Goal: Task Accomplishment & Management: Complete application form

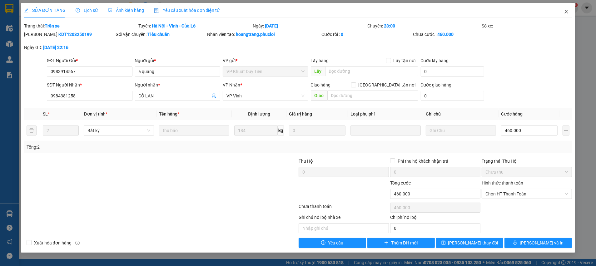
click at [568, 13] on icon "close" at bounding box center [566, 11] width 5 height 5
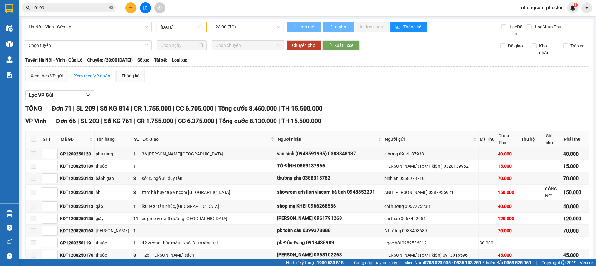
click at [112, 7] on icon "close-circle" at bounding box center [111, 8] width 4 height 4
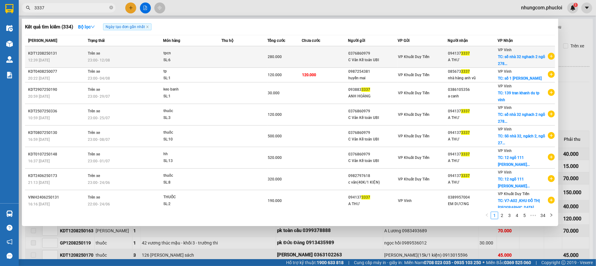
type input "3337"
click at [522, 58] on span "TC: số nhà 32 nghach 2 ngõ 278..." at bounding box center [521, 60] width 47 height 11
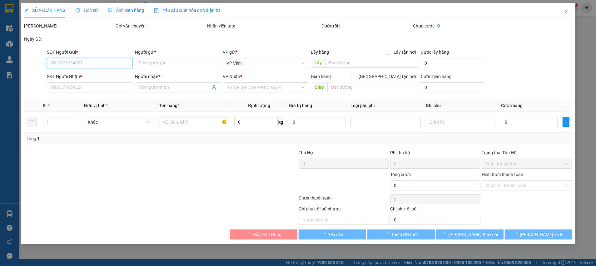
type input "0376860979"
type input "C Vân Kế toán UBI"
type input "0941373337"
type input "A THƯ"
checkbox input "true"
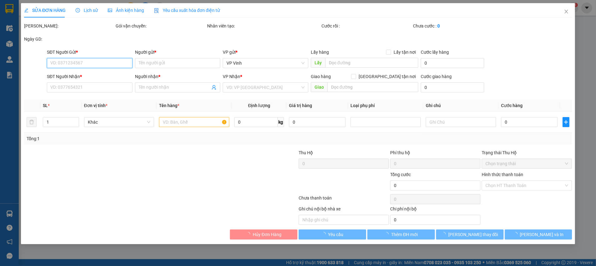
type input "số nhà 32 nghach 2 ngõ 278 trường chinh p thanh vinh [GEOGRAPHIC_DATA]"
type input "280.000"
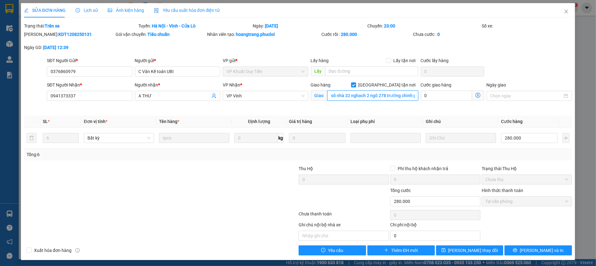
click at [388, 94] on input "số nhà 32 nghach 2 ngõ 278 trường chinh p thanh vinh [GEOGRAPHIC_DATA]" at bounding box center [373, 96] width 91 height 10
click at [564, 10] on icon "close" at bounding box center [566, 11] width 5 height 5
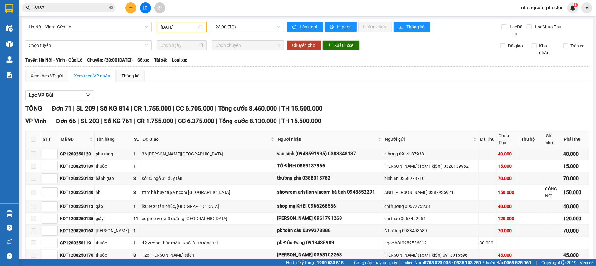
click at [109, 7] on icon "close-circle" at bounding box center [111, 8] width 4 height 4
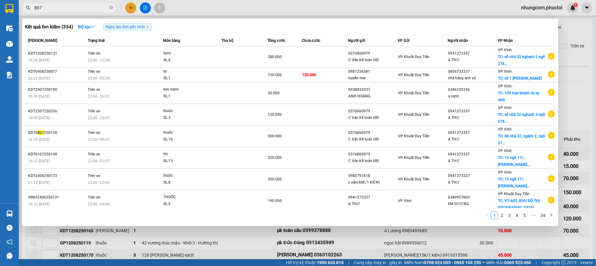
type input "8073"
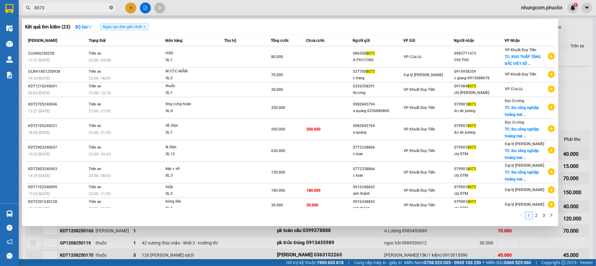
click at [111, 8] on icon "close-circle" at bounding box center [111, 8] width 4 height 4
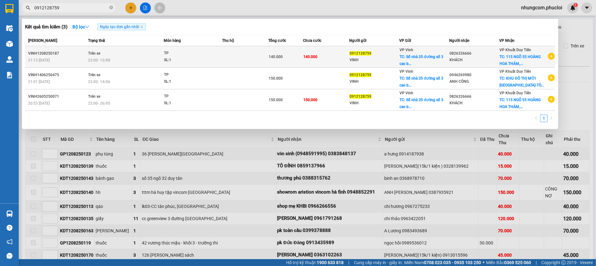
type input "0912128759"
click at [189, 62] on div "SL: 1" at bounding box center [187, 60] width 47 height 7
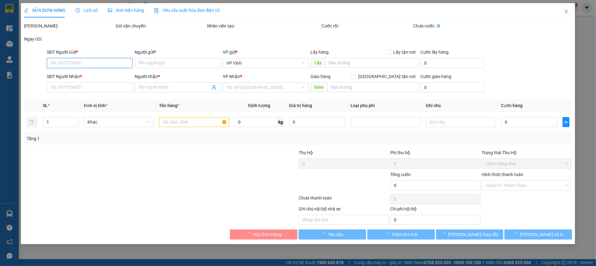
type input "0912128759"
type input "VINH"
checkbox input "true"
type input "Số nhà 35 đường số 3 [PERSON_NAME]"
type input "0826326666"
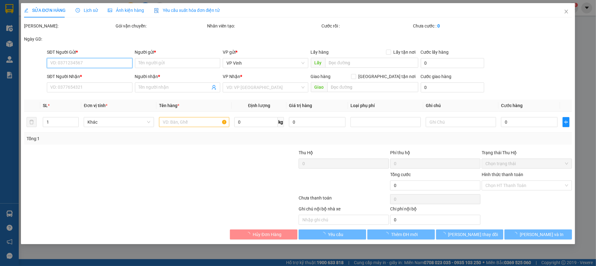
type input "KHÁCH"
checkbox input "true"
type input "115 NGÕ 55 [PERSON_NAME],[PERSON_NAME], BA ĐÌNH"
type input "140.000"
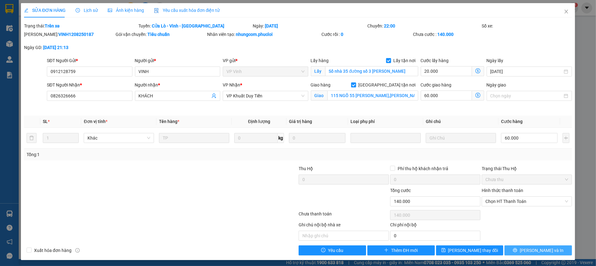
click at [538, 250] on span "[PERSON_NAME] và In" at bounding box center [542, 250] width 44 height 7
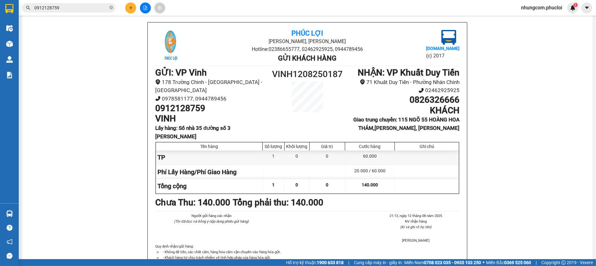
scroll to position [47, 0]
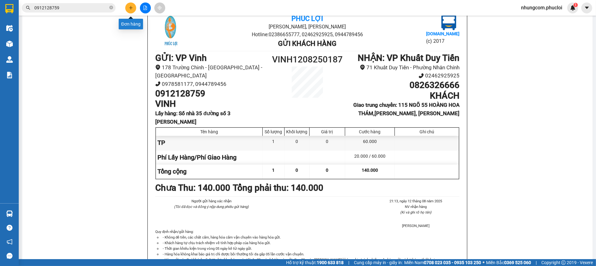
click at [130, 9] on icon "plus" at bounding box center [131, 8] width 4 height 4
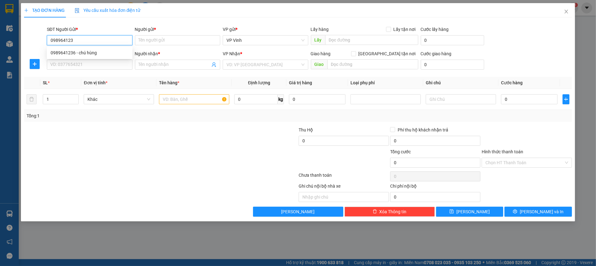
type input "0989641236"
click at [75, 52] on div "0989641236 - chú hùng" at bounding box center [90, 52] width 78 height 7
type input "chú hùng"
type input "0989641236"
click at [81, 65] on input "SĐT Người Nhận *" at bounding box center [90, 65] width 86 height 10
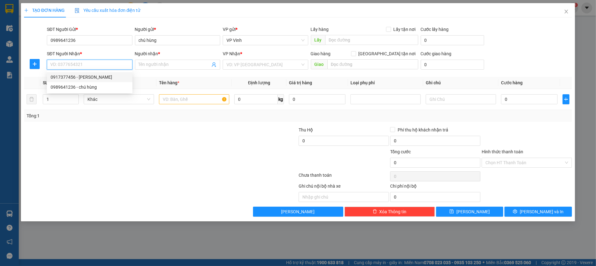
drag, startPoint x: 94, startPoint y: 78, endPoint x: 99, endPoint y: 78, distance: 5.6
click at [94, 78] on div "0917377456 - [PERSON_NAME]" at bounding box center [90, 77] width 78 height 7
type input "0917377456"
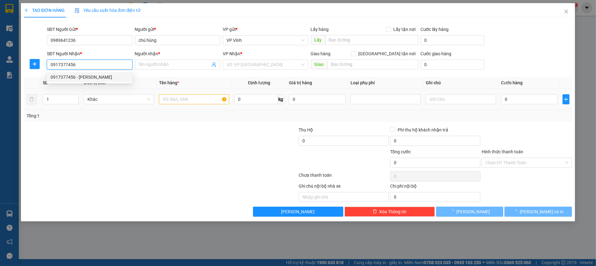
type input "[PERSON_NAME]"
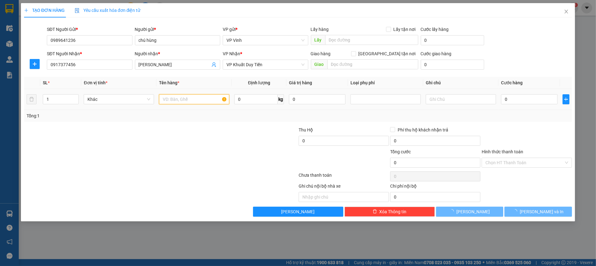
click at [208, 98] on input "text" at bounding box center [194, 99] width 70 height 10
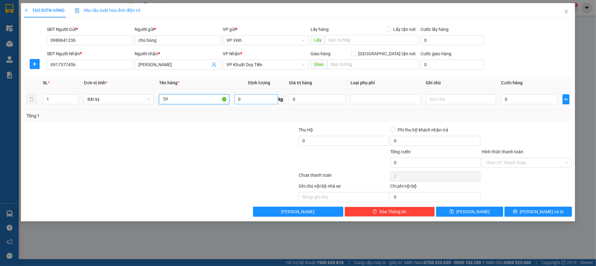
type input "TP"
click at [261, 100] on input "0" at bounding box center [255, 99] width 43 height 10
type input "15"
click at [258, 120] on div "Tổng: 1" at bounding box center [298, 116] width 548 height 12
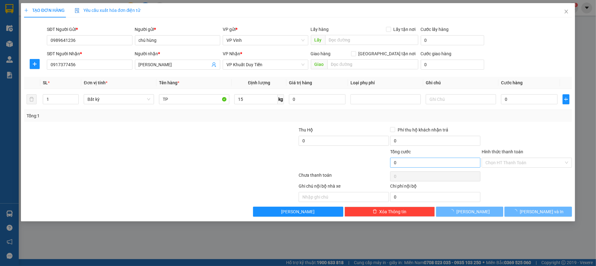
type input "40.000"
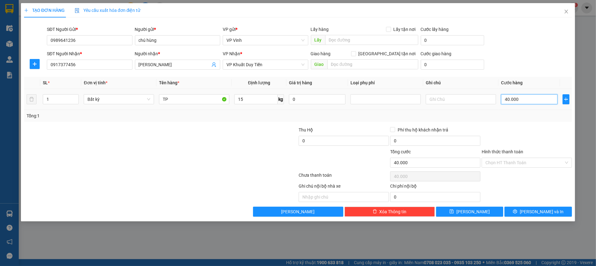
click at [535, 100] on input "40.000" at bounding box center [529, 99] width 57 height 10
type input "5"
type input "50"
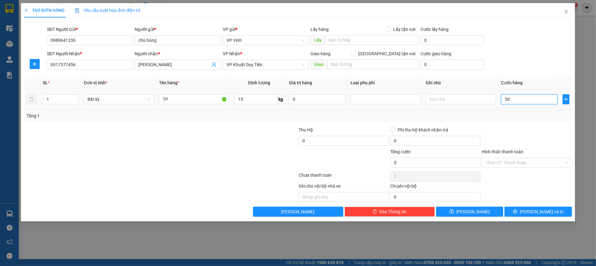
type input "50"
click at [529, 117] on div "Tổng: 1" at bounding box center [298, 116] width 543 height 7
type input "50.000"
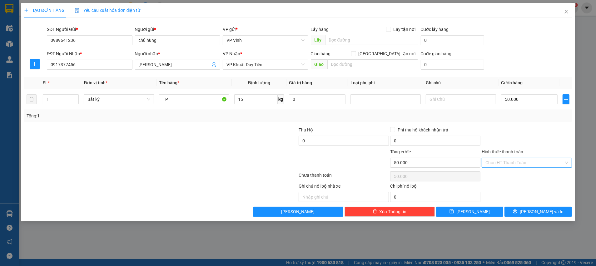
click at [520, 163] on input "Hình thức thanh toán" at bounding box center [525, 162] width 78 height 9
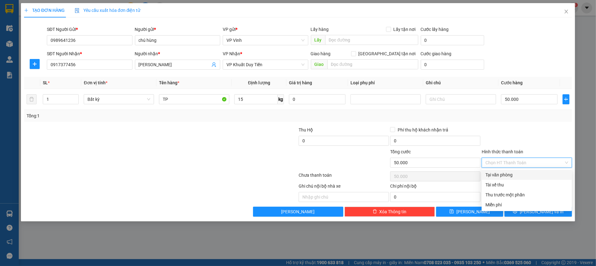
click at [497, 174] on div "Tại văn phòng" at bounding box center [527, 175] width 83 height 7
type input "0"
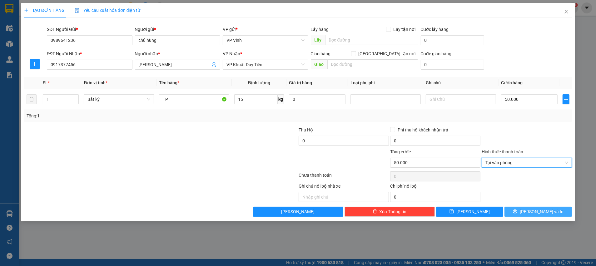
click at [537, 212] on span "[PERSON_NAME] và In" at bounding box center [542, 211] width 44 height 7
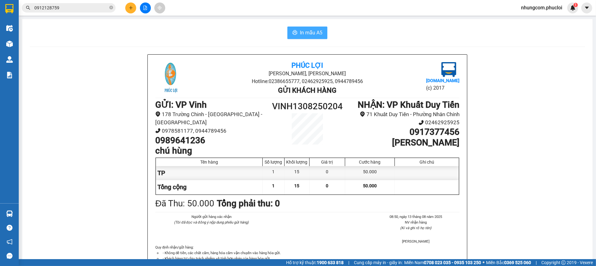
click at [315, 34] on span "In mẫu A5" at bounding box center [311, 33] width 23 height 8
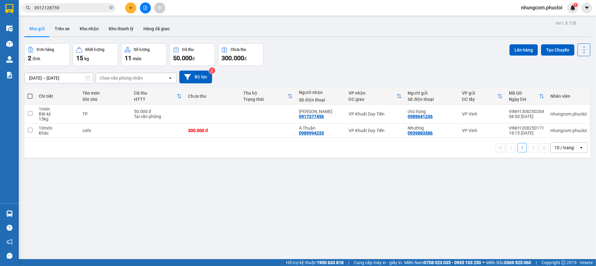
click at [399, 178] on div "ver 1.8.138 Kho gửi Trên xe Kho nhận Kho thanh [PERSON_NAME] đã giao Đơn hàng 2…" at bounding box center [307, 152] width 571 height 266
click at [130, 8] on icon "plus" at bounding box center [131, 8] width 4 height 4
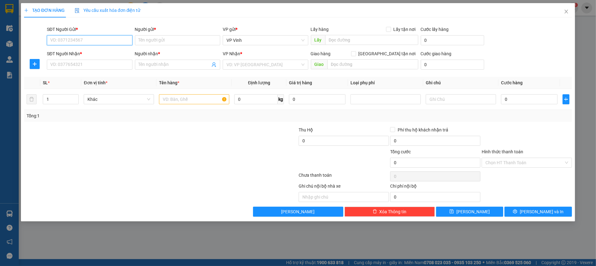
click at [107, 39] on input "SĐT Người Gửi *" at bounding box center [90, 40] width 86 height 10
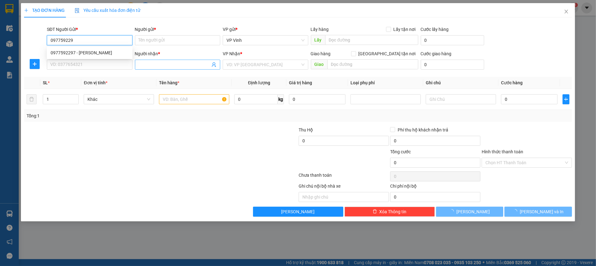
type input "0977592297"
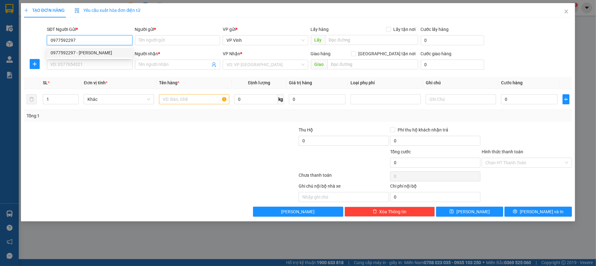
click at [112, 53] on div "0977592297 - [PERSON_NAME]" at bounding box center [90, 52] width 78 height 7
type input "[PERSON_NAME]"
type input "0977592297"
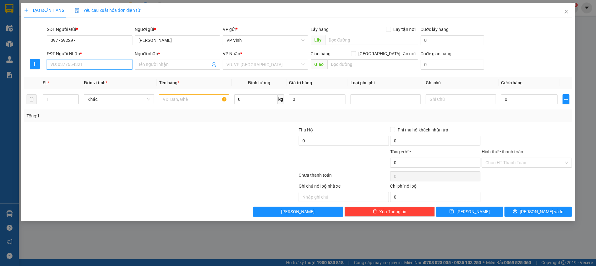
click at [106, 63] on input "SĐT Người Nhận *" at bounding box center [90, 65] width 86 height 10
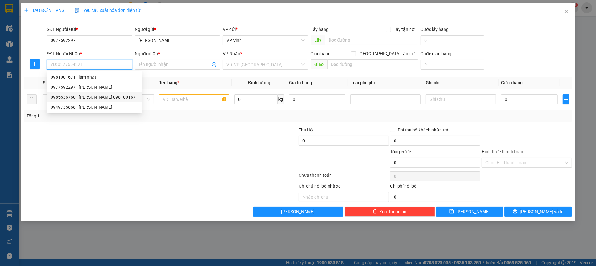
click at [109, 98] on div "0985536760 - [PERSON_NAME] 0981001671" at bounding box center [95, 97] width 88 height 7
type input "0985536760"
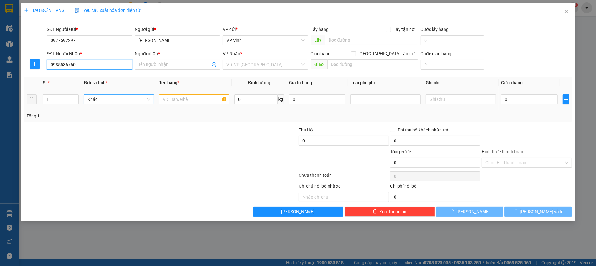
type input "[PERSON_NAME] 0981001671"
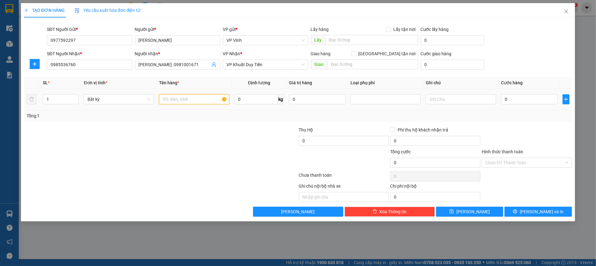
click at [176, 101] on input "text" at bounding box center [194, 99] width 70 height 10
type input "TP"
type input "23"
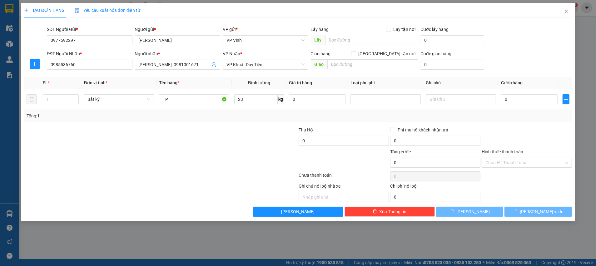
click at [163, 124] on div "Transit Pickup Surcharge Ids Transit Deliver Surcharge Ids Transit Deliver Surc…" at bounding box center [298, 120] width 548 height 194
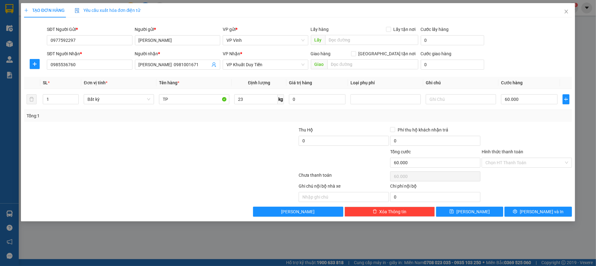
type input "60.000"
click at [544, 101] on input "60.000" at bounding box center [529, 99] width 57 height 10
type input "7"
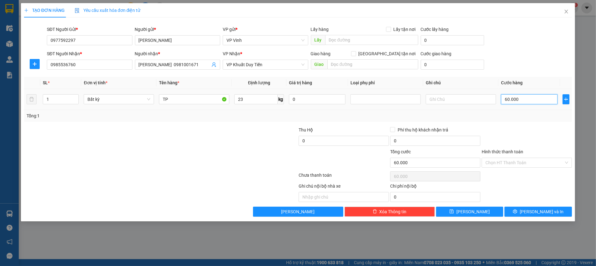
type input "7"
type input "70"
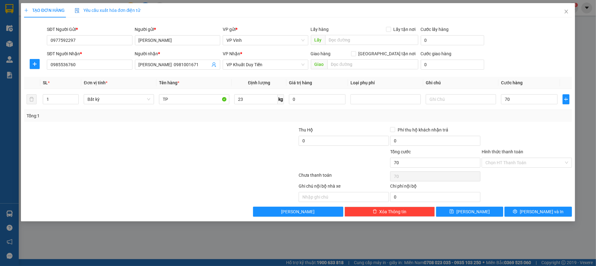
type input "70.000"
click at [534, 127] on div at bounding box center [527, 138] width 92 height 22
click at [513, 165] on input "Hình thức thanh toán" at bounding box center [525, 162] width 78 height 9
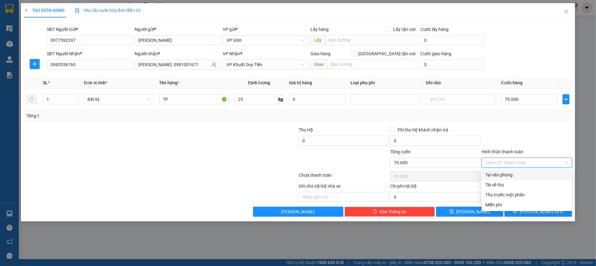
click at [503, 174] on div "Tại văn phòng" at bounding box center [527, 175] width 83 height 7
type input "0"
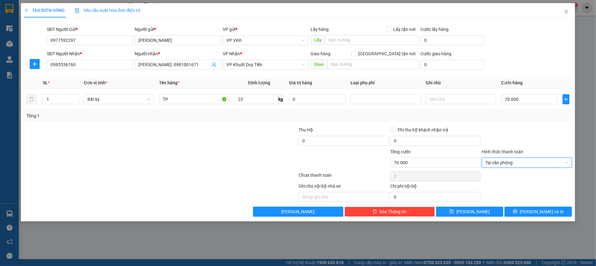
click at [539, 218] on div "TẠO ĐƠN HÀNG Yêu cầu xuất hóa đơn điện tử Transit Pickup Surcharge Ids Transit …" at bounding box center [298, 112] width 555 height 218
click at [518, 210] on icon "printer" at bounding box center [515, 211] width 4 height 4
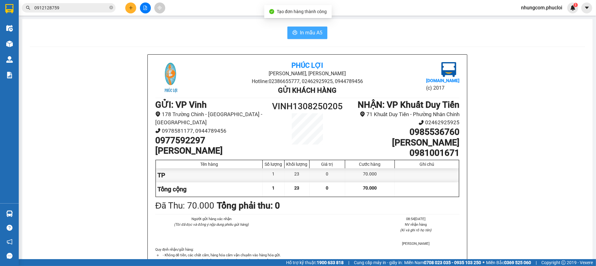
click at [308, 30] on span "In mẫu A5" at bounding box center [311, 33] width 23 height 8
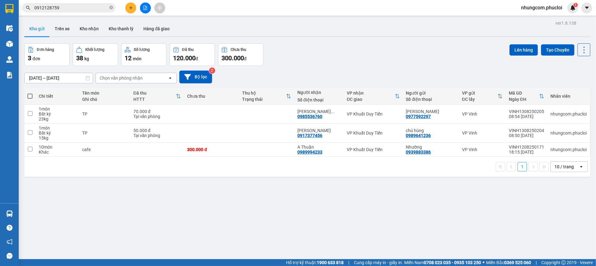
click at [383, 199] on div "ver 1.8.138 Kho gửi Trên xe Kho nhận Kho thanh [PERSON_NAME] đã giao Đơn hàng 3…" at bounding box center [307, 152] width 571 height 266
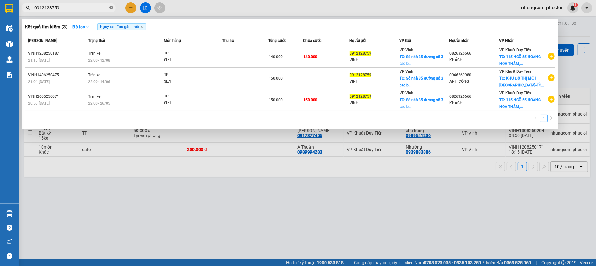
click at [111, 6] on icon "close-circle" at bounding box center [111, 8] width 4 height 4
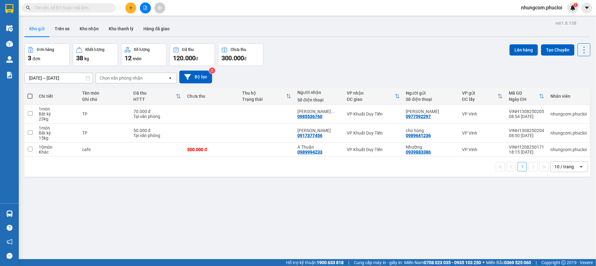
click at [94, 8] on input "text" at bounding box center [71, 7] width 74 height 7
click at [104, 9] on input "text" at bounding box center [71, 7] width 74 height 7
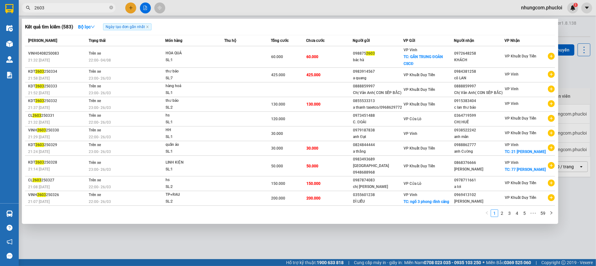
type input "2603"
click at [132, 8] on div at bounding box center [298, 133] width 596 height 266
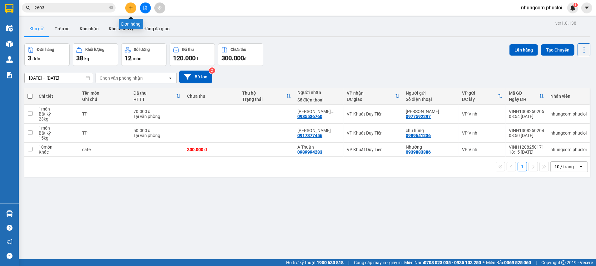
click at [129, 9] on icon "plus" at bounding box center [131, 8] width 4 height 4
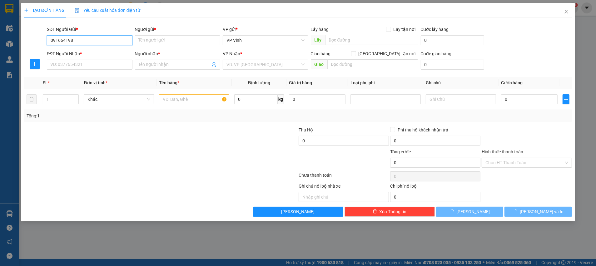
type input "0916641982"
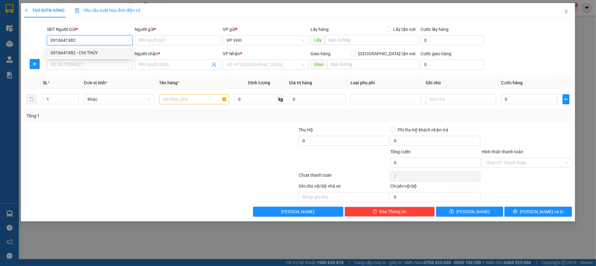
click at [81, 53] on div "0916641982 - CHỊ THÚY" at bounding box center [90, 52] width 78 height 7
type input "CHỊ THÚY"
type input "0916641982"
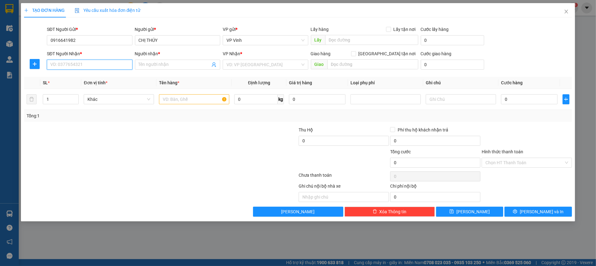
click at [93, 66] on input "SĐT Người Nhận *" at bounding box center [90, 65] width 86 height 10
click at [84, 75] on div "0375653325 - C VINH" at bounding box center [90, 77] width 78 height 7
type input "0375653325"
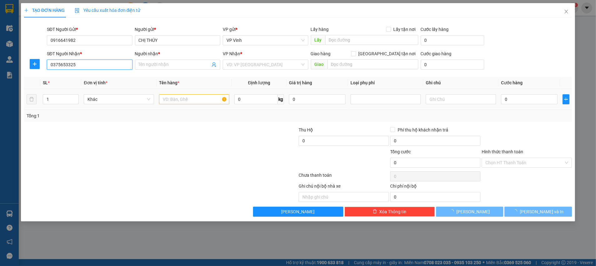
type input "C VINH"
click at [193, 98] on input "text" at bounding box center [194, 99] width 70 height 10
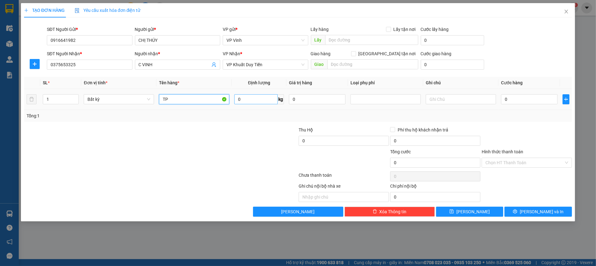
type input "TP"
click at [260, 101] on input "0" at bounding box center [255, 99] width 43 height 10
click at [523, 101] on input "0" at bounding box center [529, 99] width 57 height 10
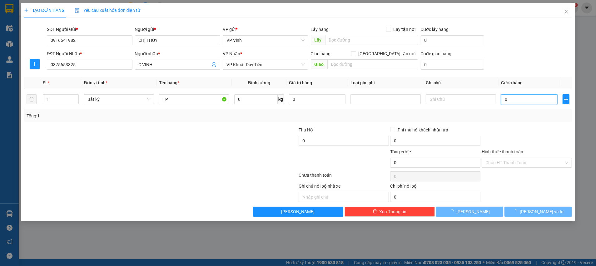
type input "4"
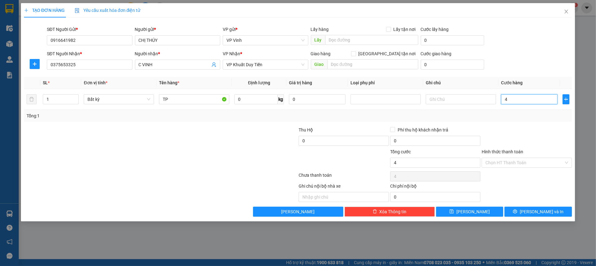
type input "4"
type input "40"
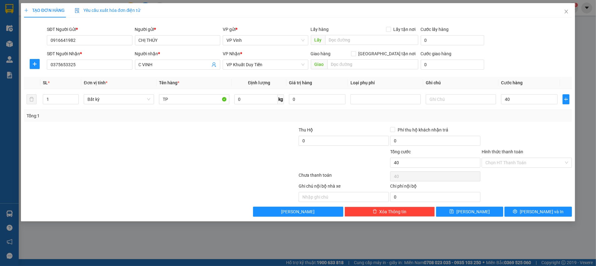
type input "40.000"
drag, startPoint x: 517, startPoint y: 119, endPoint x: 519, endPoint y: 153, distance: 33.8
click at [517, 119] on div "Tổng: 1" at bounding box center [298, 116] width 548 height 12
click at [499, 162] on input "Hình thức thanh toán" at bounding box center [525, 162] width 78 height 9
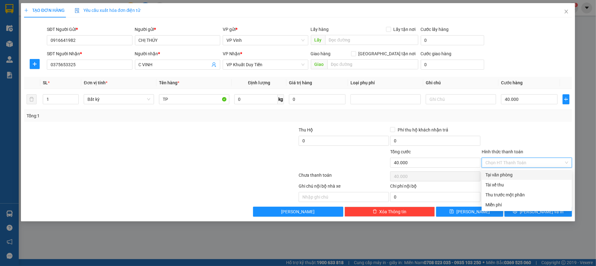
click at [490, 175] on div "Tại văn phòng" at bounding box center [527, 175] width 83 height 7
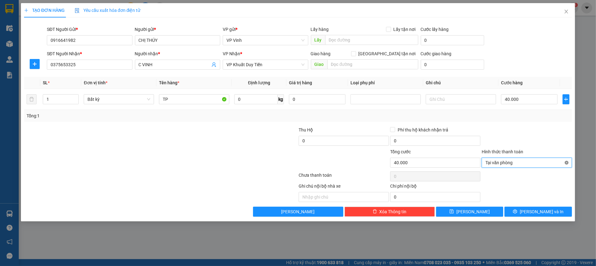
type input "40.000"
click at [549, 209] on span "[PERSON_NAME] và In" at bounding box center [542, 211] width 44 height 7
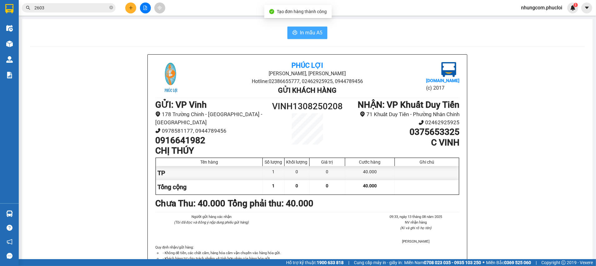
click at [314, 28] on button "In mẫu A5" at bounding box center [308, 33] width 40 height 13
